Goal: Task Accomplishment & Management: Complete application form

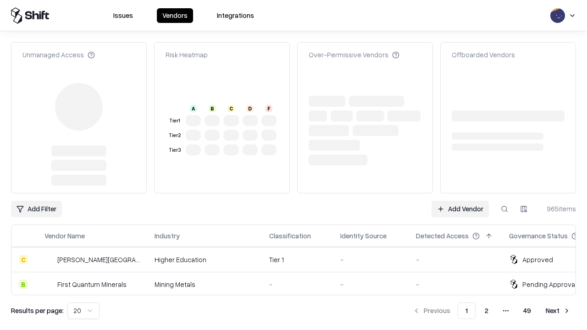
click at [460, 201] on link "Add Vendor" at bounding box center [460, 209] width 57 height 17
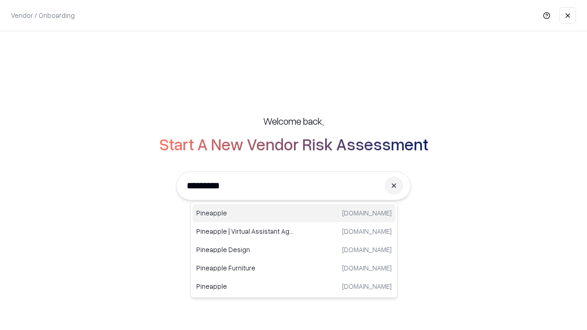
click at [294, 213] on div "Pineapple [DOMAIN_NAME]" at bounding box center [294, 213] width 203 height 18
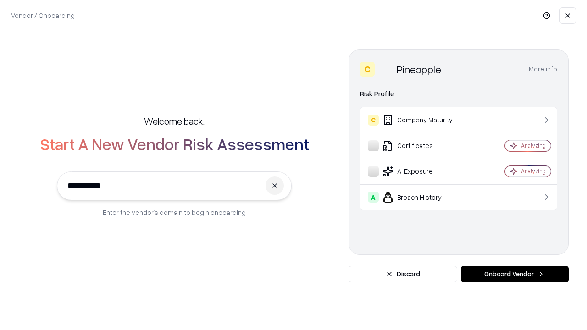
type input "*********"
click at [515, 274] on button "Onboard Vendor" at bounding box center [515, 274] width 108 height 17
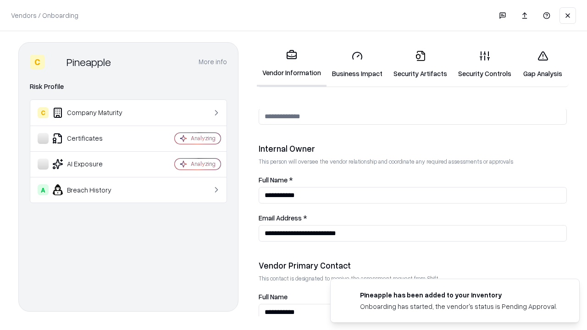
scroll to position [475, 0]
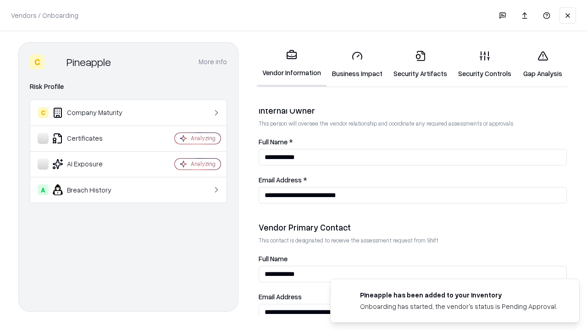
click at [420, 64] on link "Security Artifacts" at bounding box center [420, 64] width 65 height 43
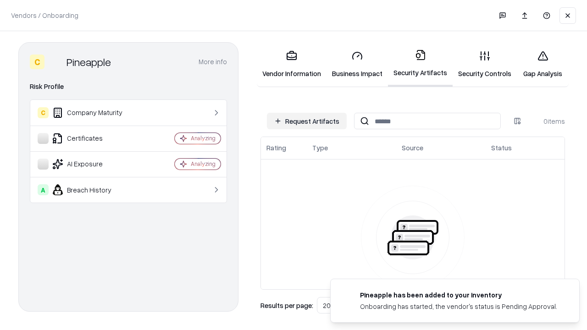
click at [307, 121] on button "Request Artifacts" at bounding box center [307, 121] width 80 height 17
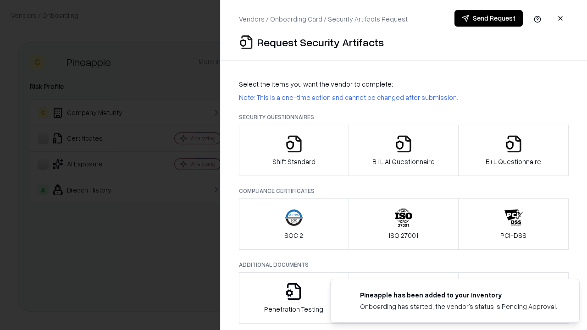
click at [513, 150] on icon "button" at bounding box center [513, 144] width 18 height 18
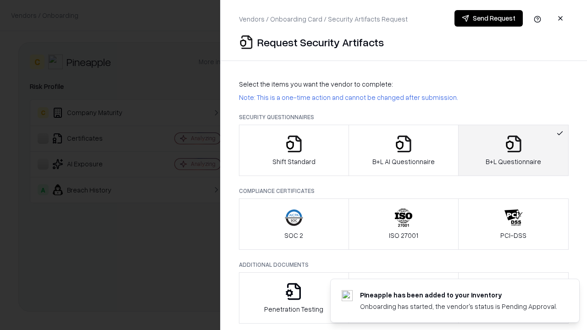
click at [403, 150] on icon "button" at bounding box center [403, 144] width 18 height 18
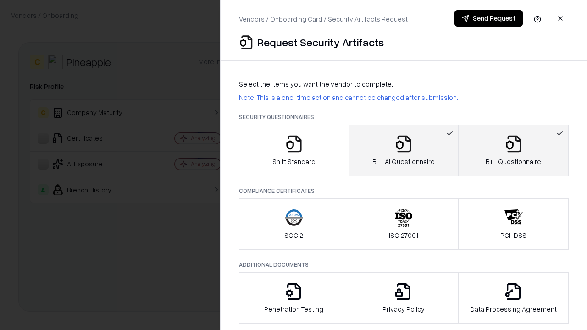
click at [488, 18] on button "Send Request" at bounding box center [488, 18] width 68 height 17
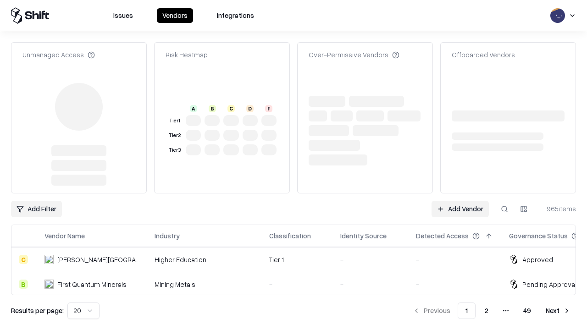
click at [460, 201] on link "Add Vendor" at bounding box center [460, 209] width 57 height 17
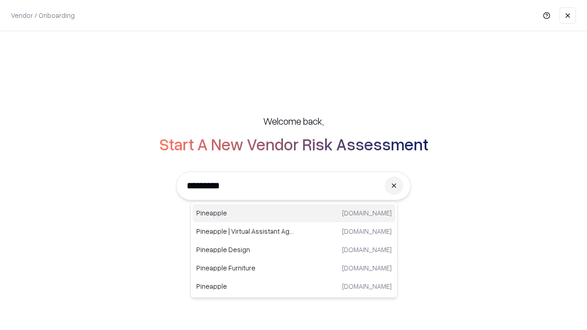
click at [294, 213] on div "Pineapple [DOMAIN_NAME]" at bounding box center [294, 213] width 203 height 18
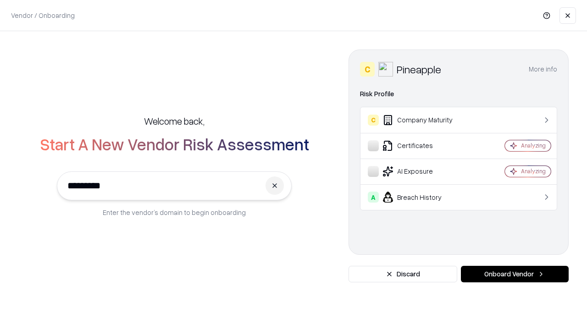
type input "*********"
click at [515, 274] on button "Onboard Vendor" at bounding box center [515, 274] width 108 height 17
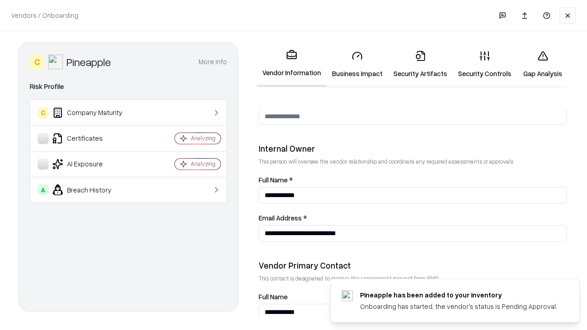
scroll to position [475, 0]
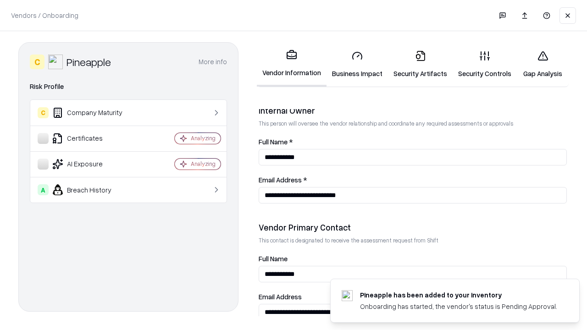
click at [542, 64] on link "Gap Analysis" at bounding box center [543, 64] width 52 height 43
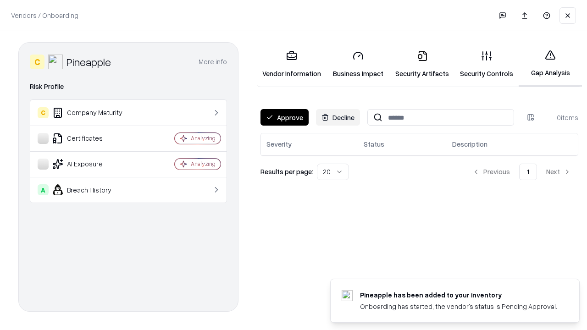
click at [284, 117] on button "Approve" at bounding box center [284, 117] width 48 height 17
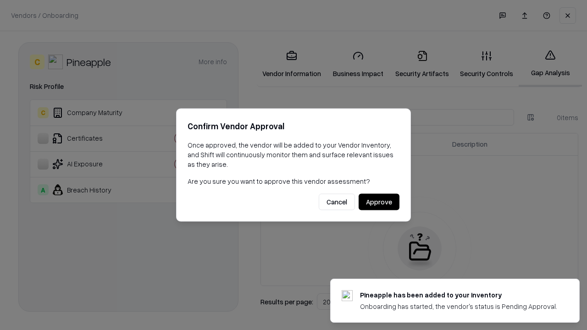
click at [379, 202] on button "Approve" at bounding box center [379, 202] width 41 height 17
